Goal: Information Seeking & Learning: Learn about a topic

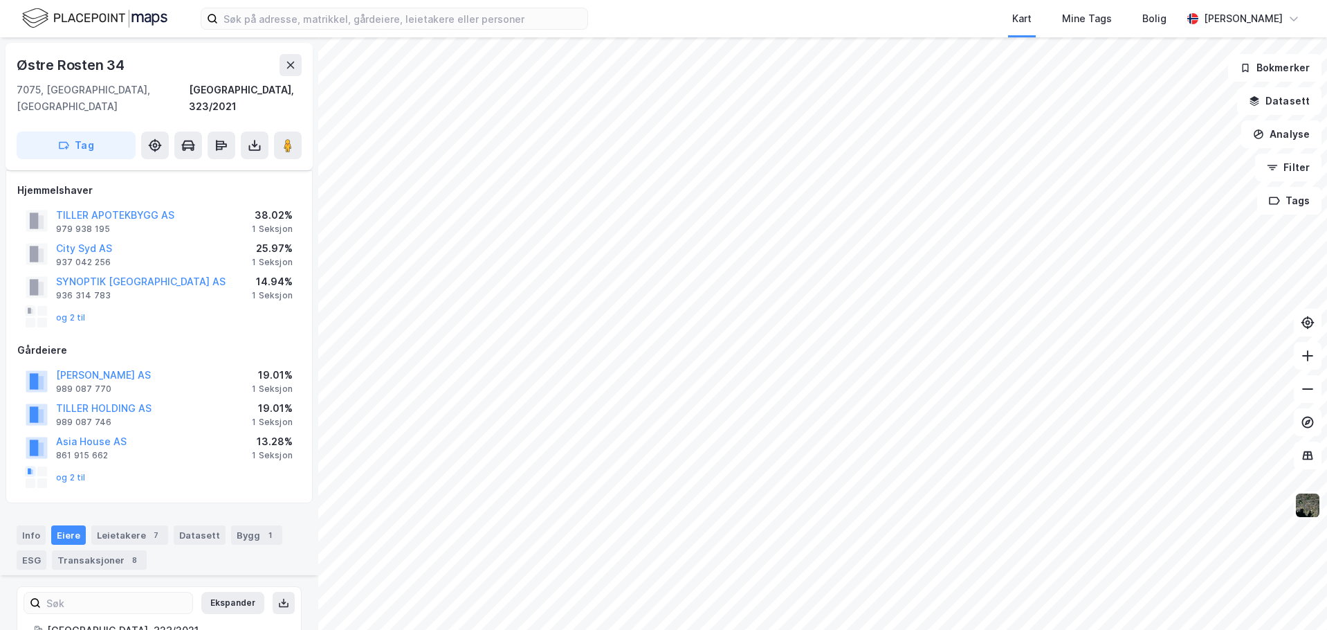
scroll to position [634, 0]
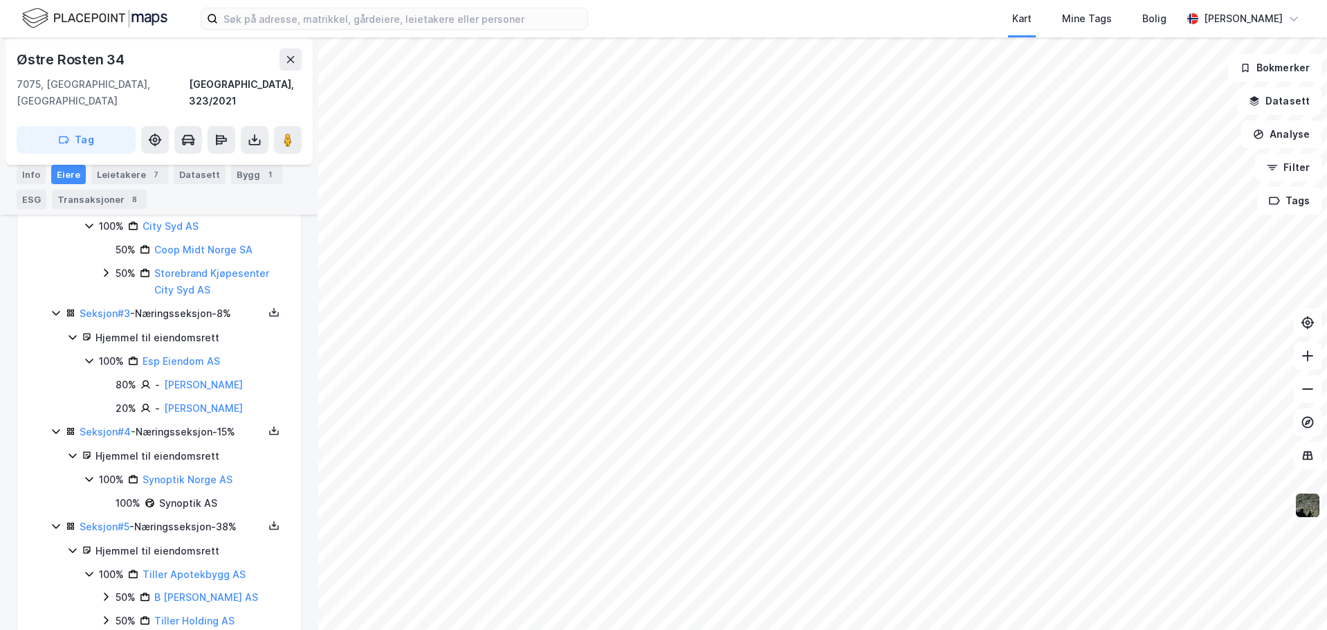
click at [1305, 502] on img at bounding box center [1308, 505] width 26 height 26
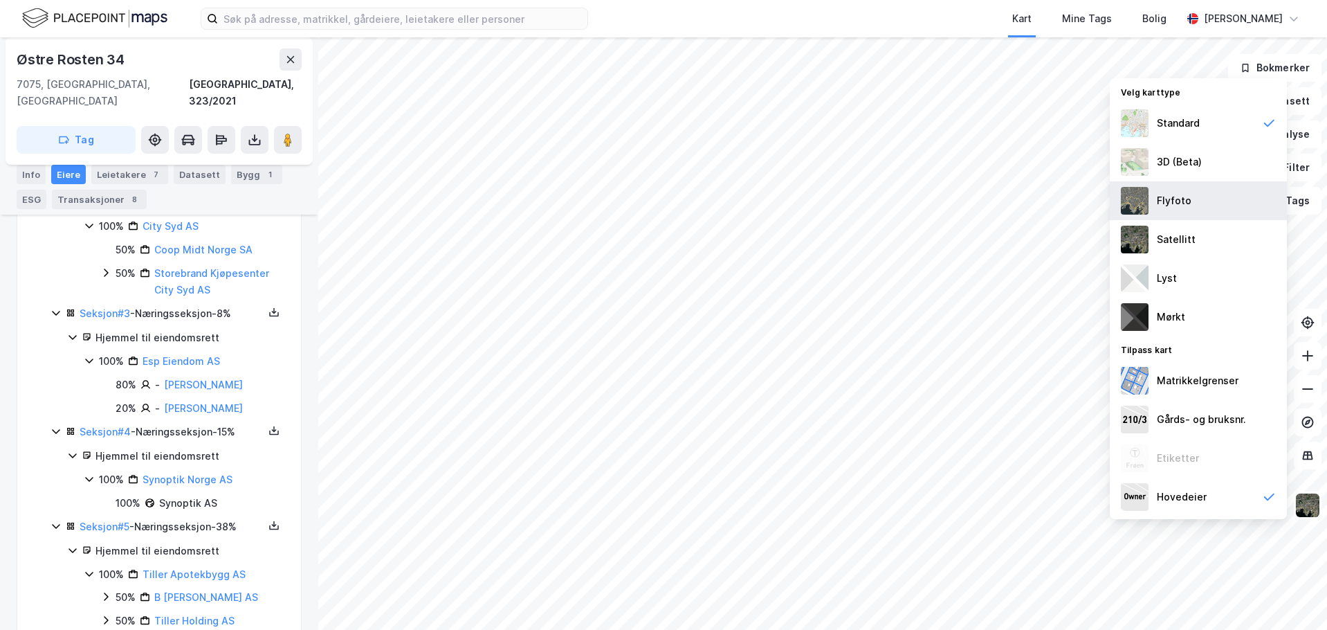
scroll to position [0, 0]
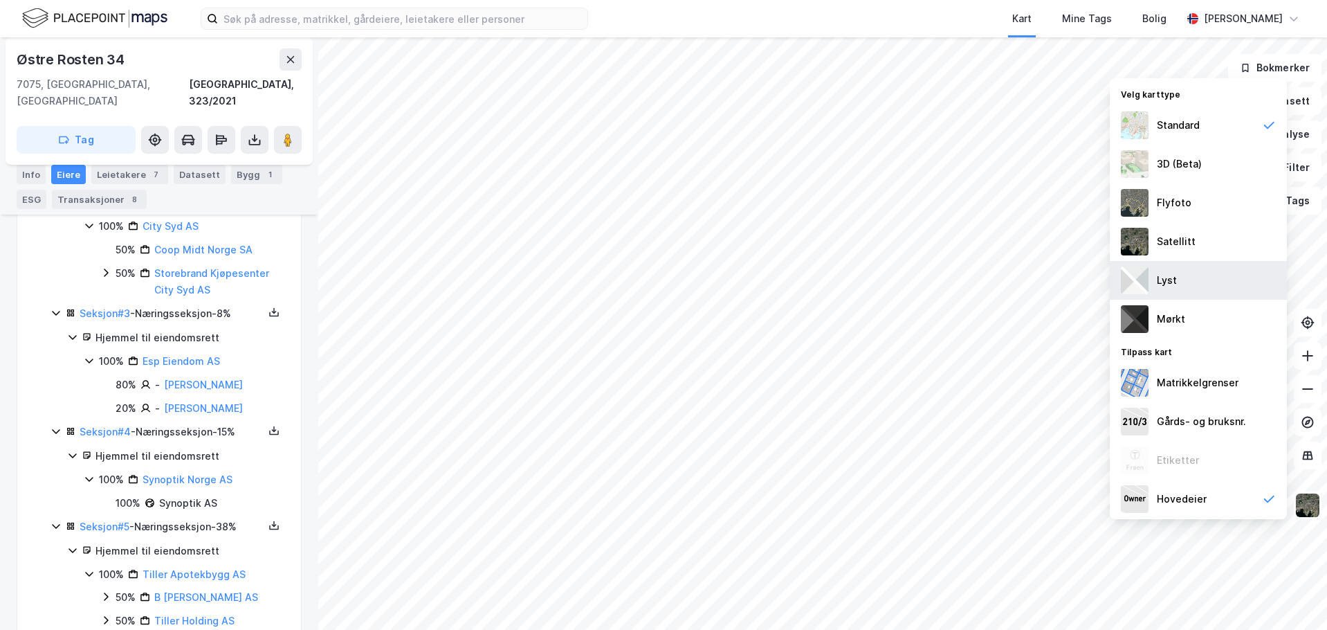
click at [1205, 283] on div "Lyst" at bounding box center [1198, 280] width 177 height 39
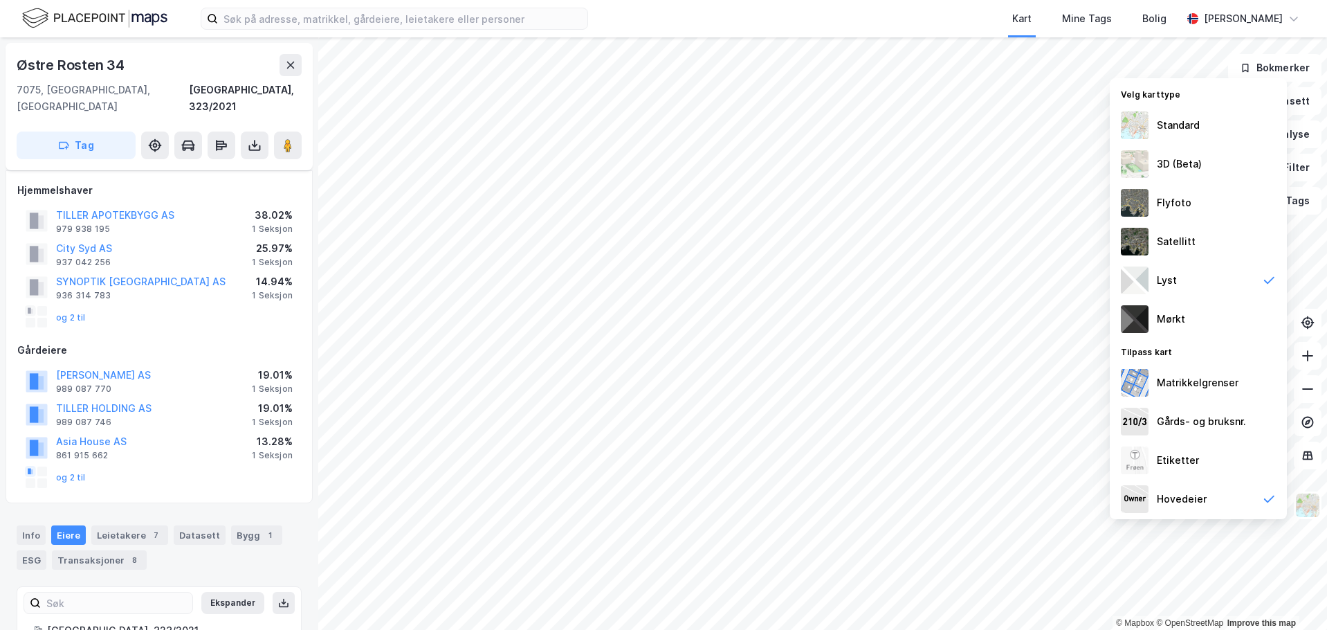
scroll to position [172, 0]
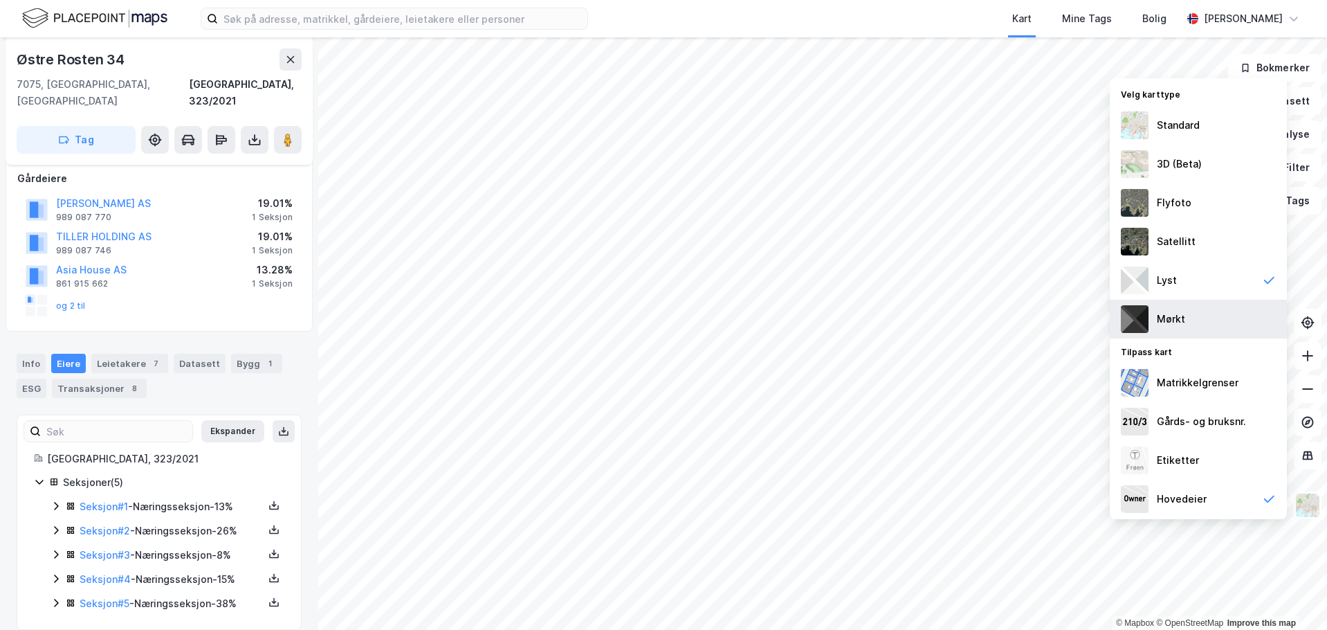
click at [1192, 320] on div "Mørkt" at bounding box center [1198, 319] width 177 height 39
click at [1193, 127] on div "Standard" at bounding box center [1178, 125] width 43 height 17
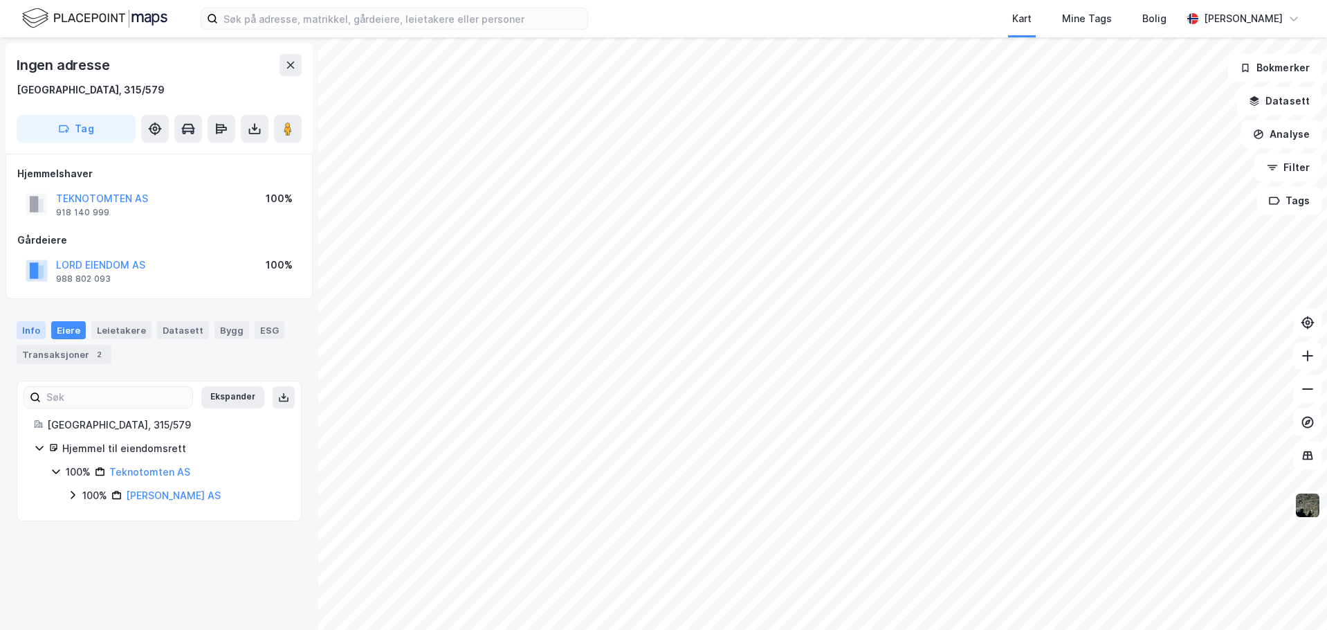
click at [33, 335] on div "Info" at bounding box center [31, 330] width 29 height 18
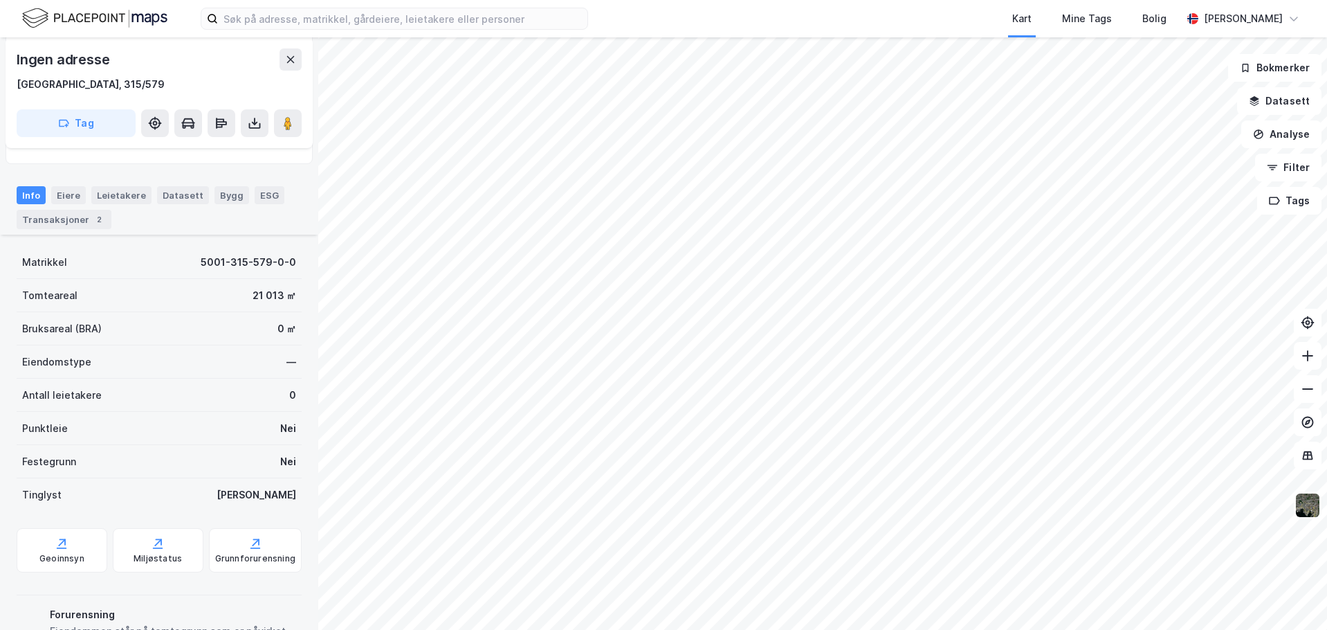
scroll to position [212, 0]
